Goal: Task Accomplishment & Management: Manage account settings

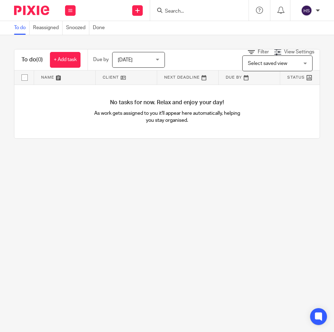
click at [318, 11] on div at bounding box center [317, 10] width 4 height 4
click at [288, 28] on span "My profile" at bounding box center [290, 28] width 22 height 5
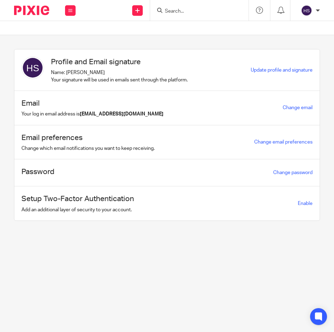
click at [35, 69] on img at bounding box center [32, 68] width 22 height 22
